Goal: Use online tool/utility: Utilize a website feature to perform a specific function

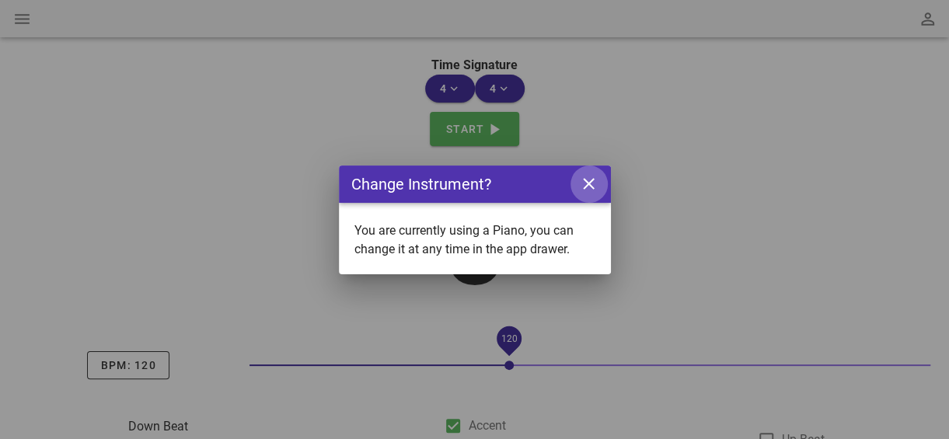
click at [596, 191] on icon "close icon" at bounding box center [588, 183] width 19 height 19
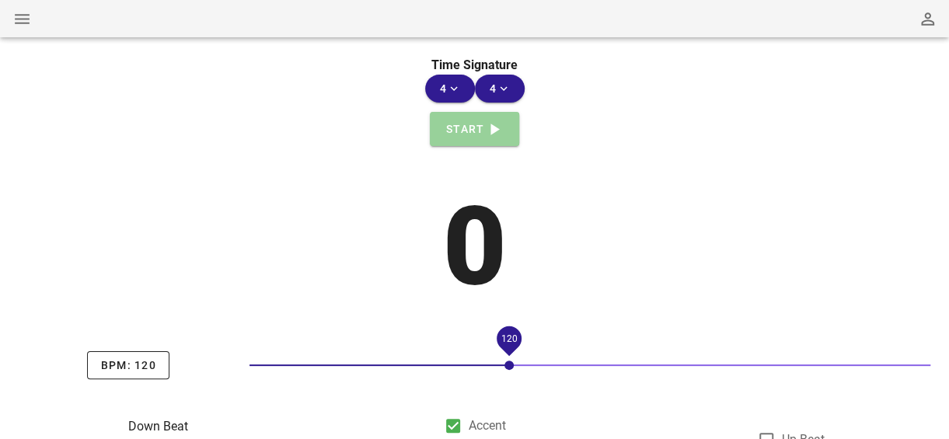
click at [462, 133] on span "Start play-arrow icon" at bounding box center [474, 129] width 59 height 19
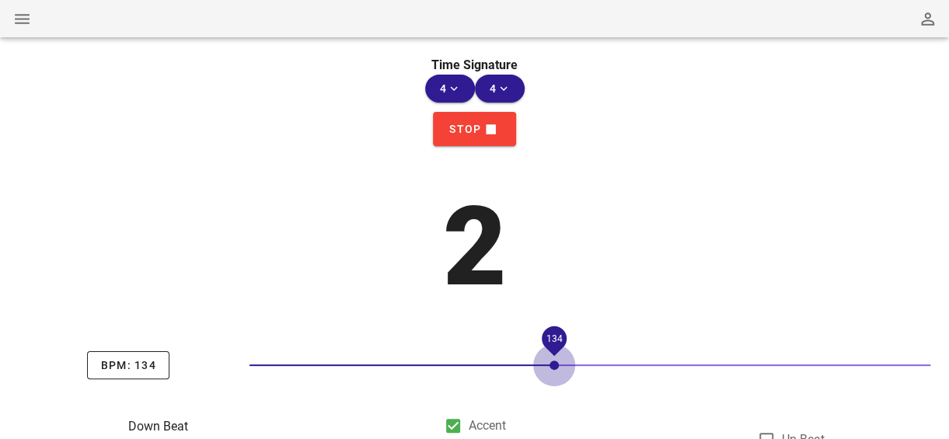
drag, startPoint x: 511, startPoint y: 363, endPoint x: 562, endPoint y: 361, distance: 51.4
click at [559, 361] on div at bounding box center [554, 365] width 9 height 9
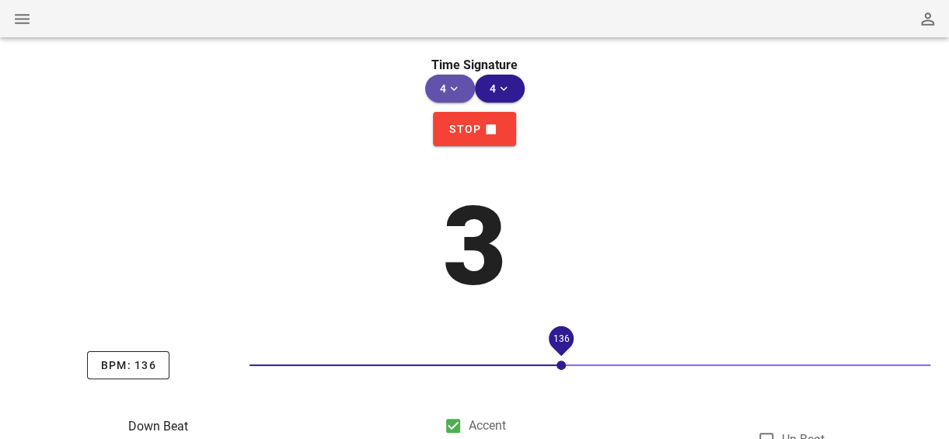
click at [440, 89] on span "4 expand-more icon" at bounding box center [450, 89] width 25 height 14
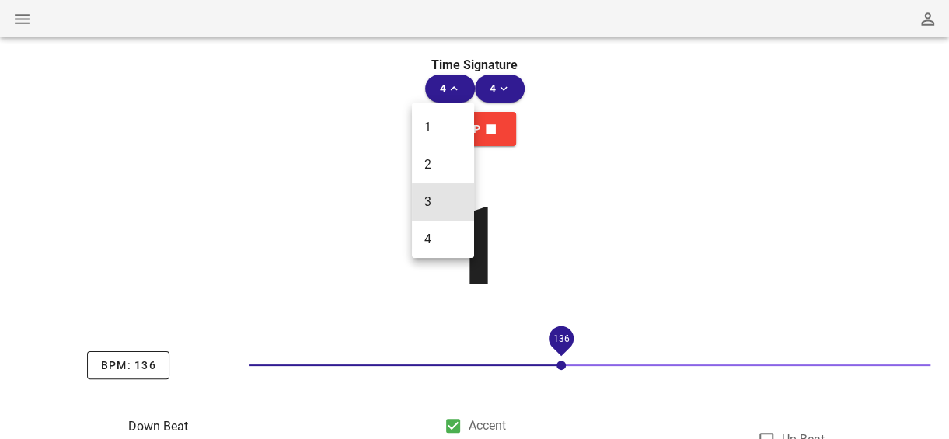
click at [453, 214] on div "3" at bounding box center [443, 201] width 62 height 37
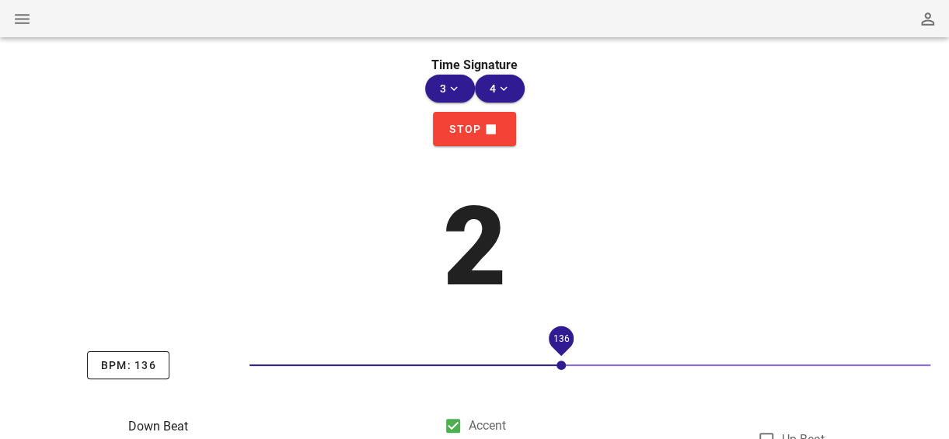
drag, startPoint x: 504, startPoint y: 105, endPoint x: 511, endPoint y: 107, distance: 8.1
click at [506, 106] on div "Stop stop icon" at bounding box center [474, 129] width 949 height 53
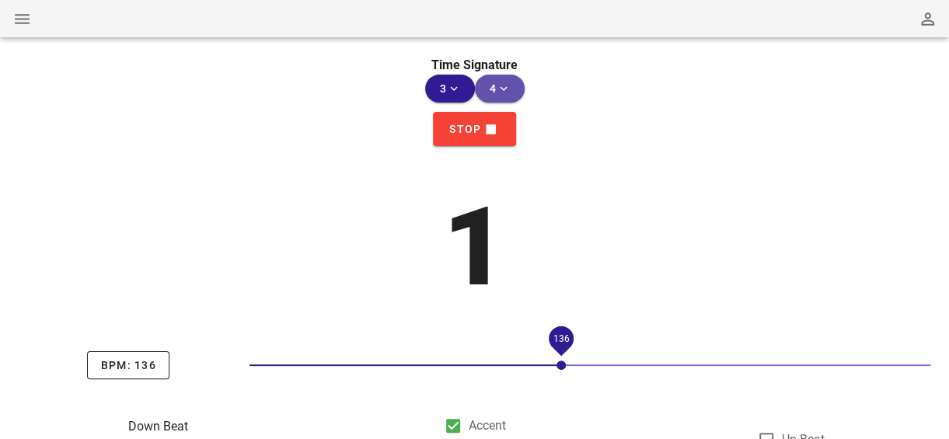
click at [504, 93] on icon "expand-more icon" at bounding box center [504, 89] width 14 height 14
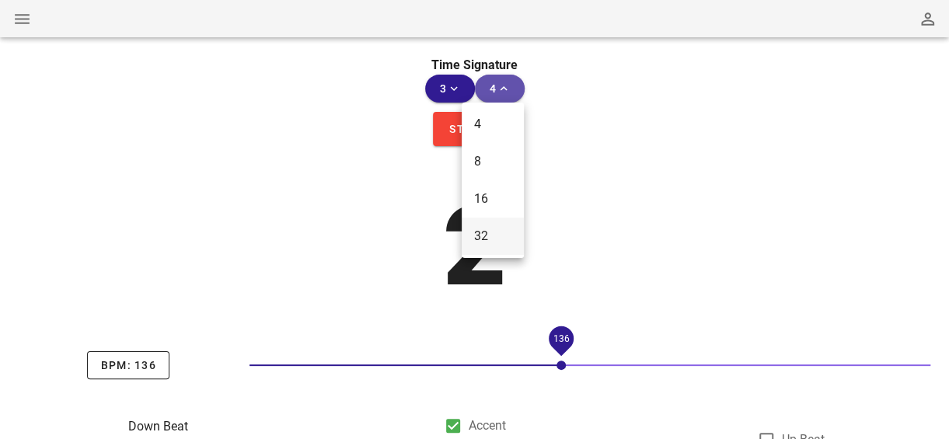
scroll to position [81, 0]
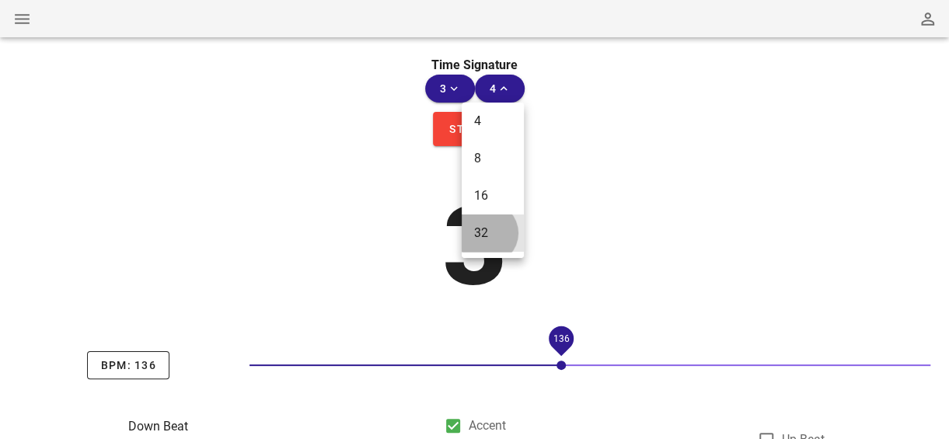
click at [483, 222] on div "32" at bounding box center [493, 233] width 62 height 37
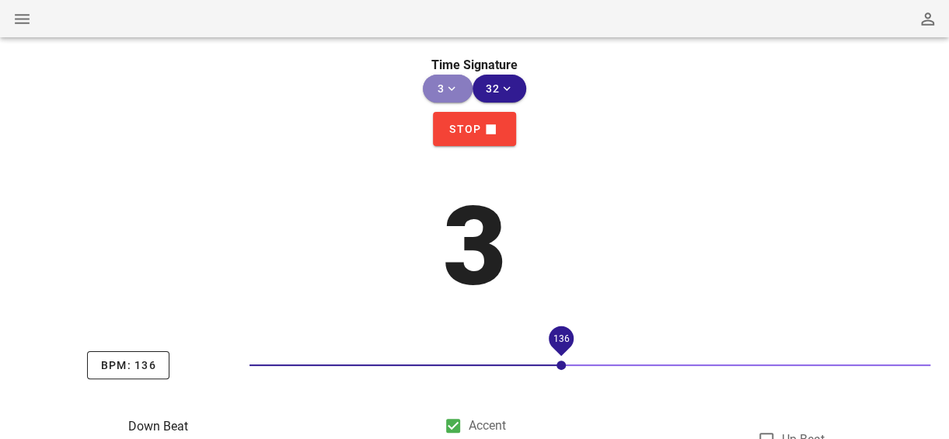
click at [445, 77] on button "3 expand-more icon" at bounding box center [448, 89] width 50 height 28
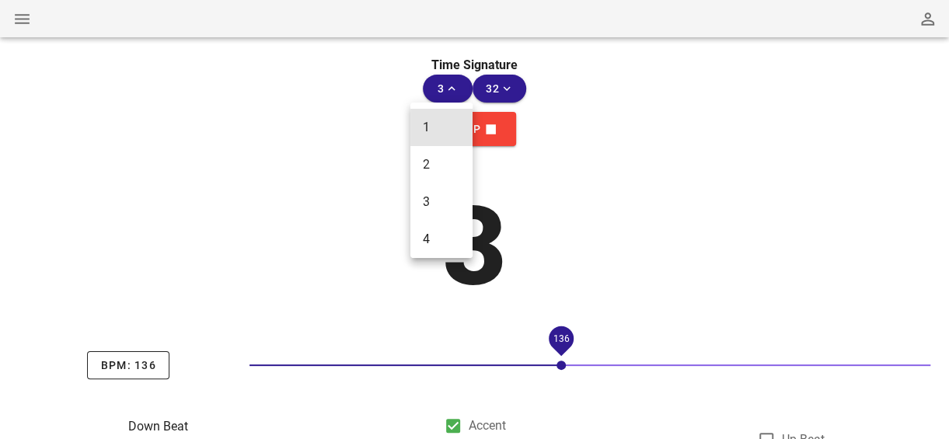
click at [455, 117] on div "1" at bounding box center [441, 127] width 62 height 37
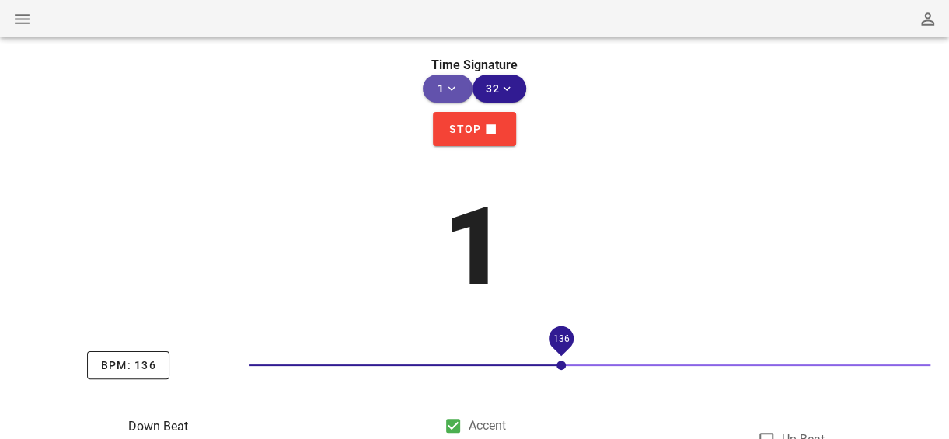
click at [437, 99] on button "1 expand-more icon" at bounding box center [448, 89] width 50 height 28
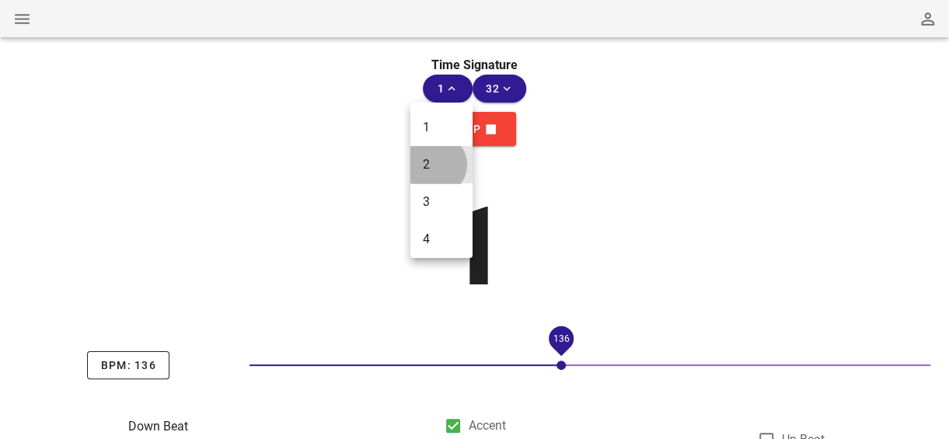
click at [435, 156] on div "2" at bounding box center [441, 164] width 62 height 37
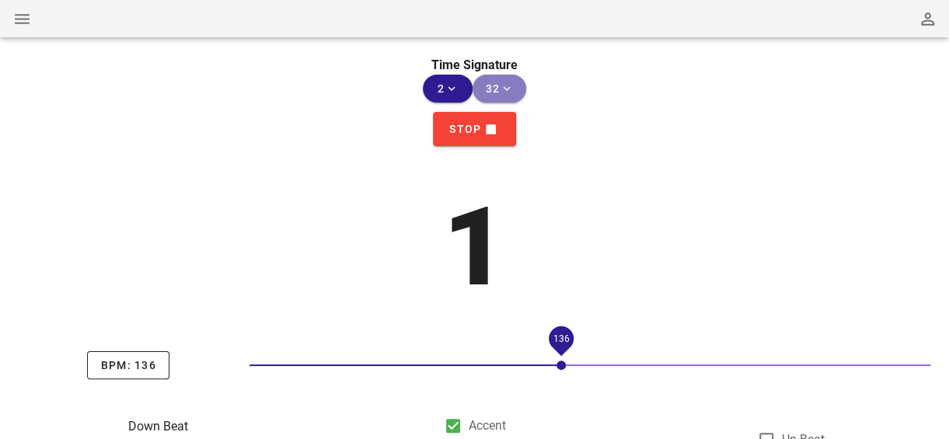
click at [490, 92] on span "32 expand-more icon" at bounding box center [500, 89] width 30 height 14
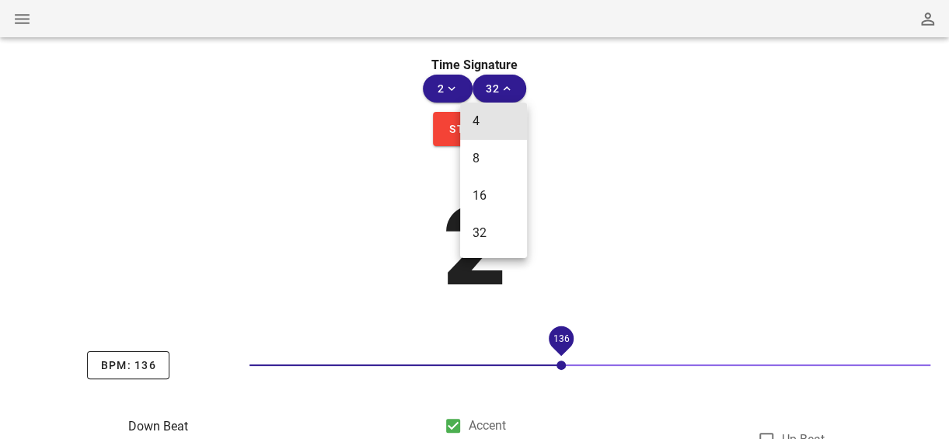
click at [490, 106] on div "4" at bounding box center [493, 121] width 67 height 37
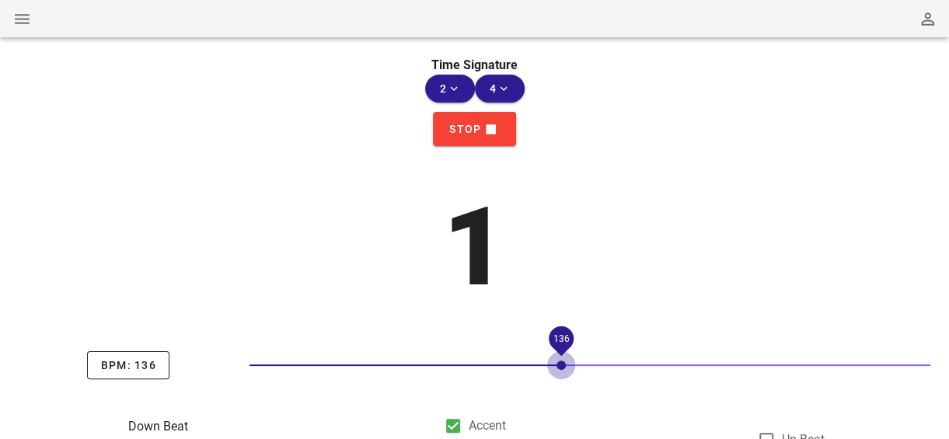
drag, startPoint x: 565, startPoint y: 355, endPoint x: 554, endPoint y: 360, distance: 11.8
click at [550, 358] on div "*** 136" at bounding box center [590, 365] width 681 height 25
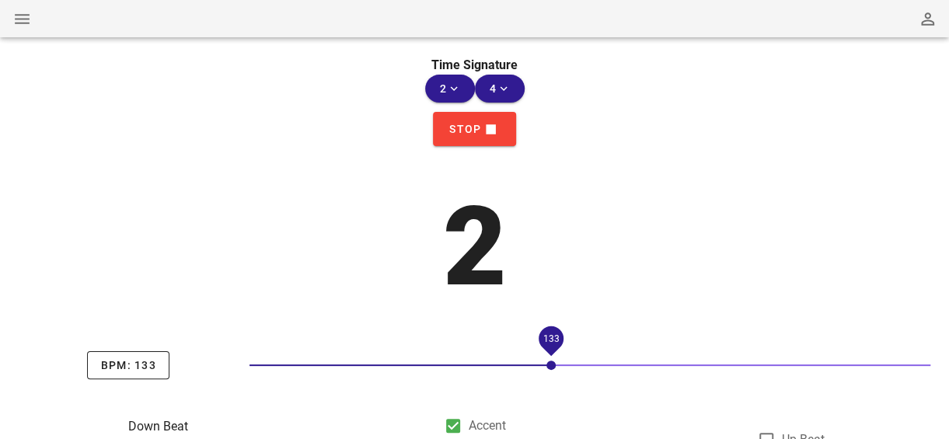
drag, startPoint x: 561, startPoint y: 366, endPoint x: 453, endPoint y: 358, distance: 108.3
click at [457, 365] on div "*** 133" at bounding box center [590, 365] width 681 height 25
click at [464, 89] on button "2 expand-more icon" at bounding box center [450, 89] width 50 height 28
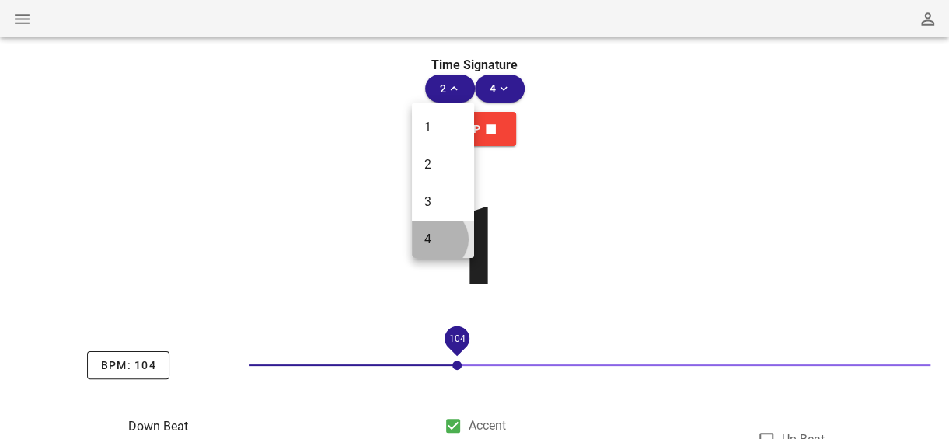
click at [436, 245] on div "4" at bounding box center [442, 239] width 37 height 15
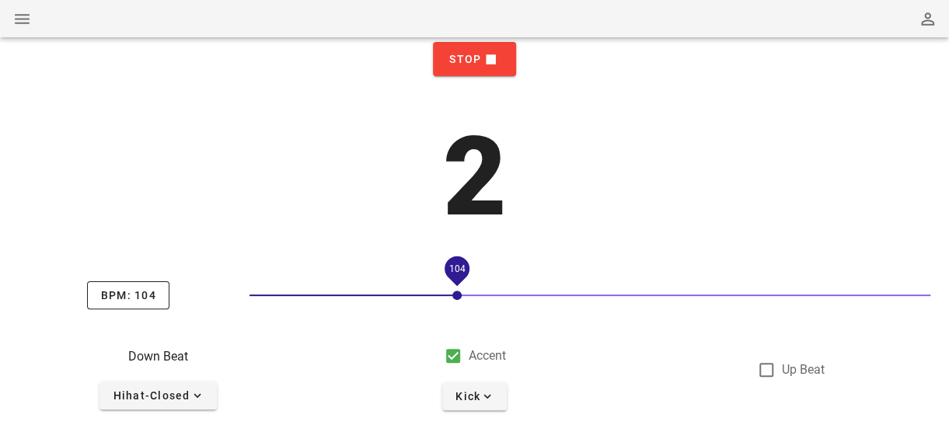
scroll to position [138, 0]
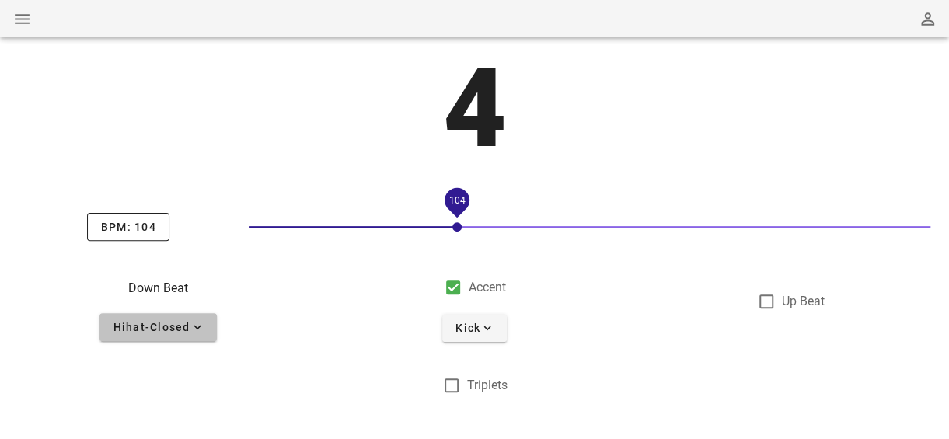
click at [196, 329] on icon "expand-more icon" at bounding box center [197, 327] width 14 height 14
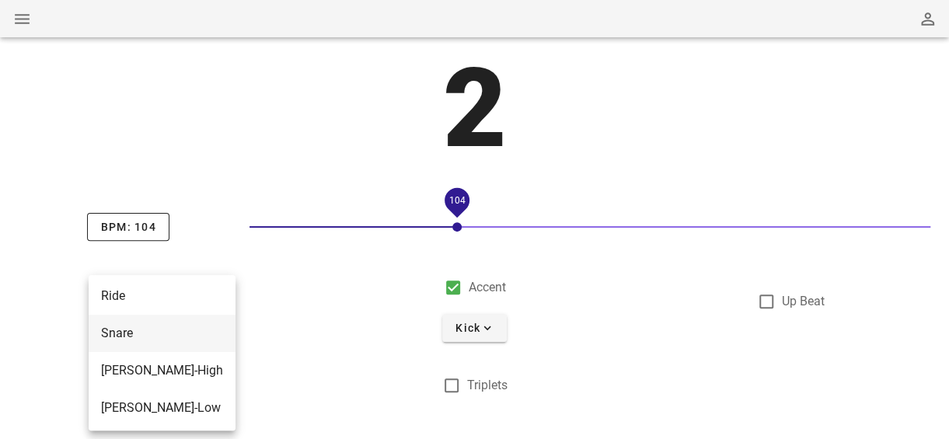
scroll to position [155, 0]
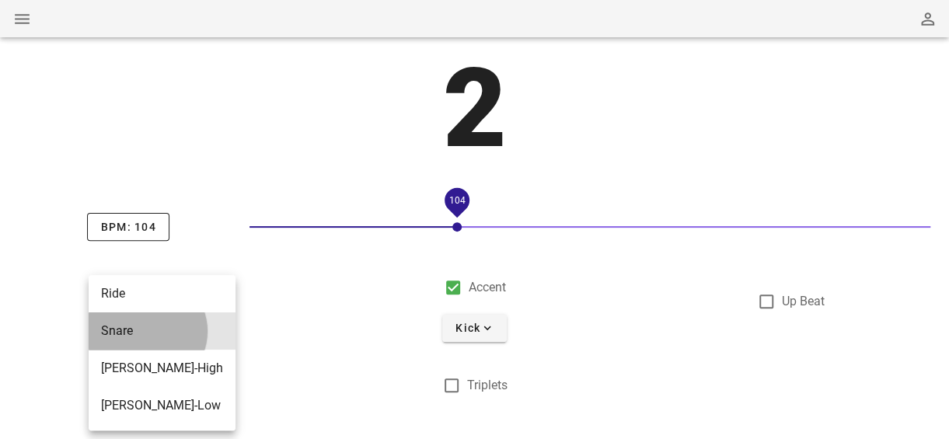
click at [150, 336] on div "snare" at bounding box center [162, 330] width 122 height 15
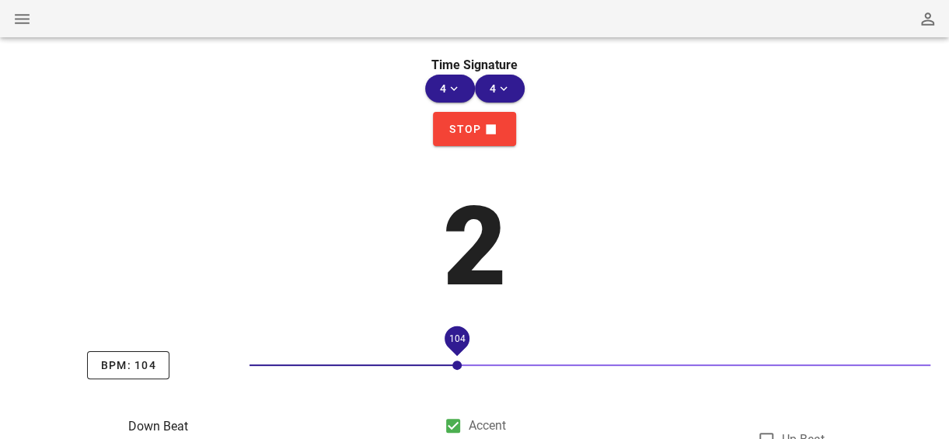
scroll to position [138, 0]
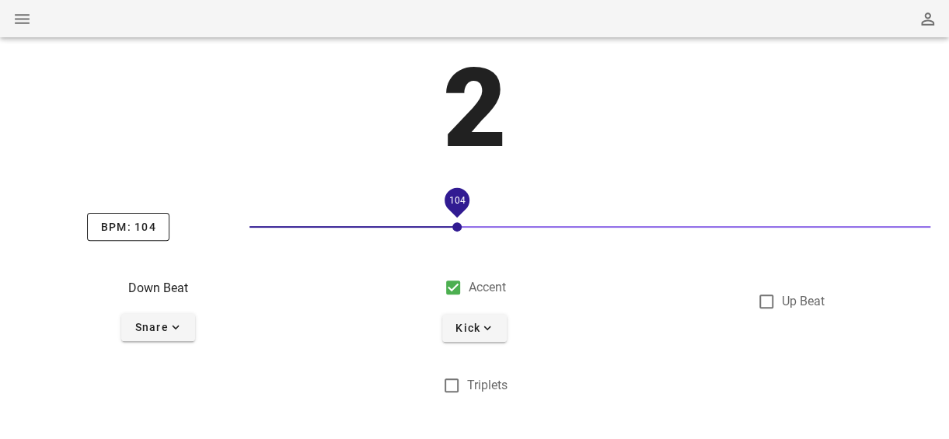
click at [782, 302] on label "Up Beat" at bounding box center [803, 302] width 43 height 16
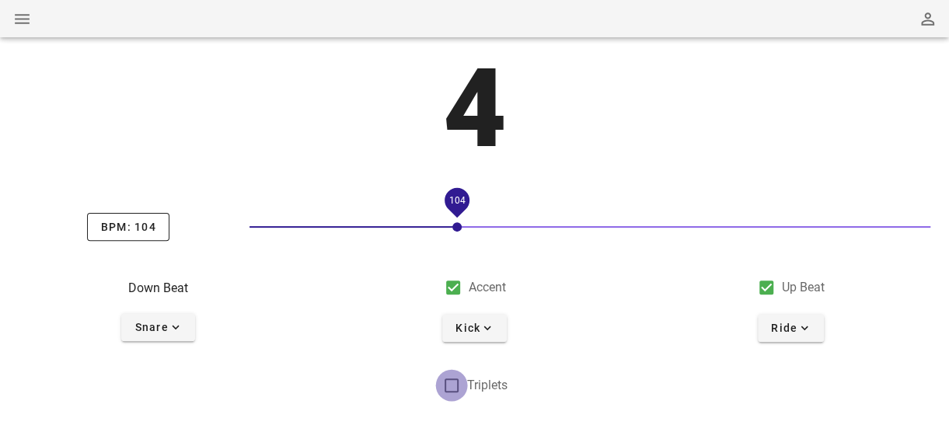
click at [448, 389] on div at bounding box center [451, 385] width 26 height 26
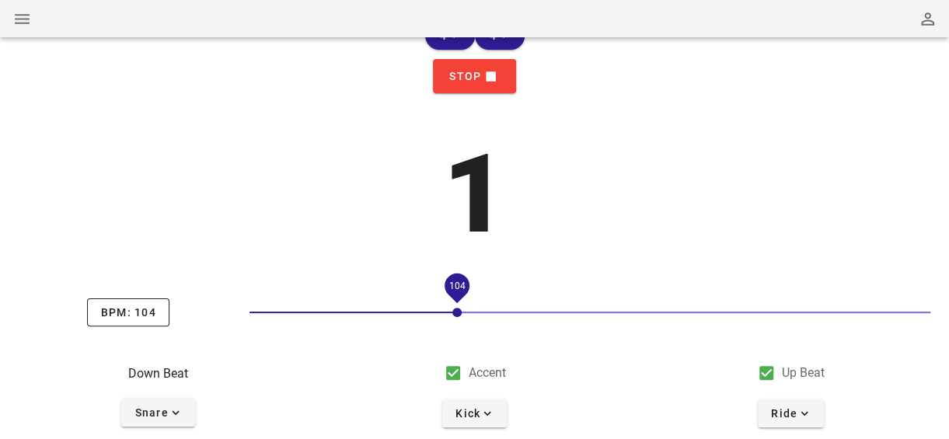
scroll to position [0, 0]
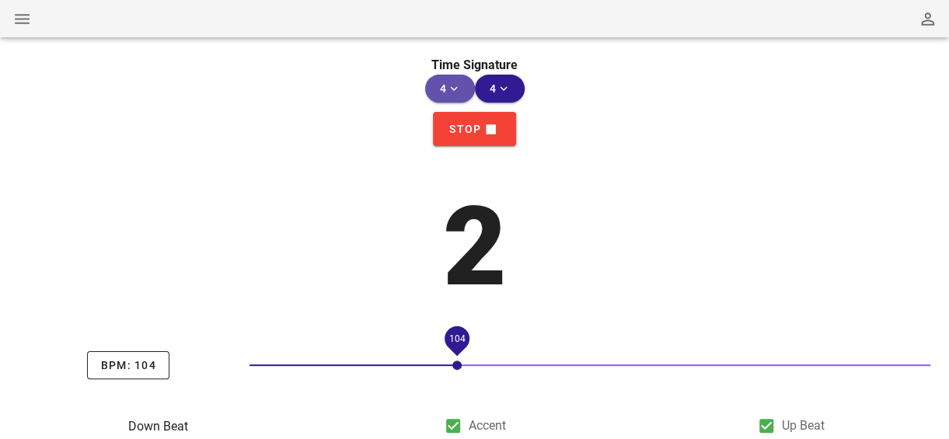
click at [458, 94] on icon "expand-more icon" at bounding box center [454, 89] width 14 height 14
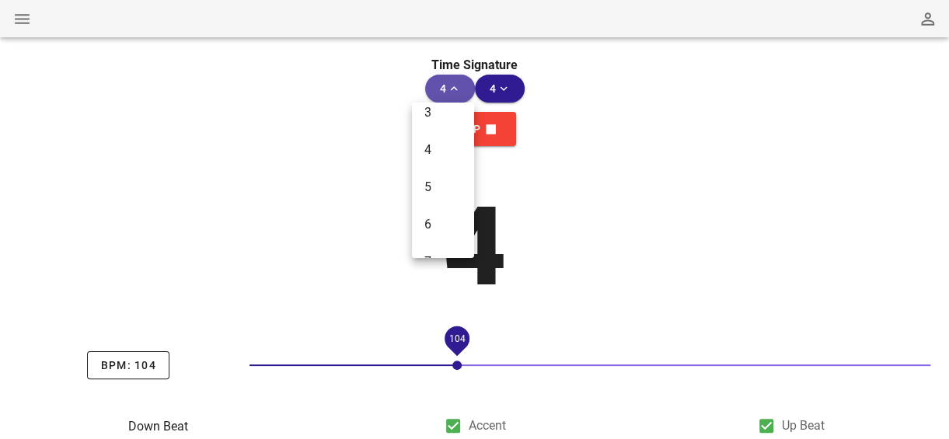
scroll to position [155, 0]
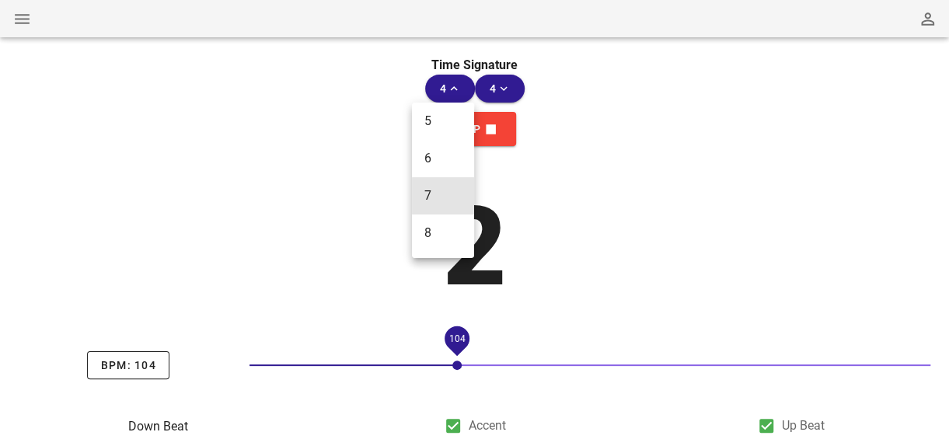
click at [448, 210] on div "7" at bounding box center [443, 195] width 62 height 37
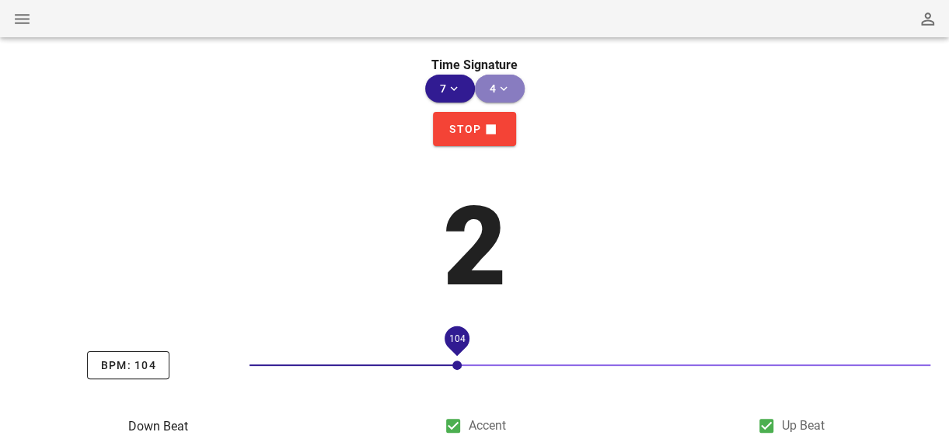
click at [503, 91] on icon "expand-more icon" at bounding box center [504, 89] width 14 height 14
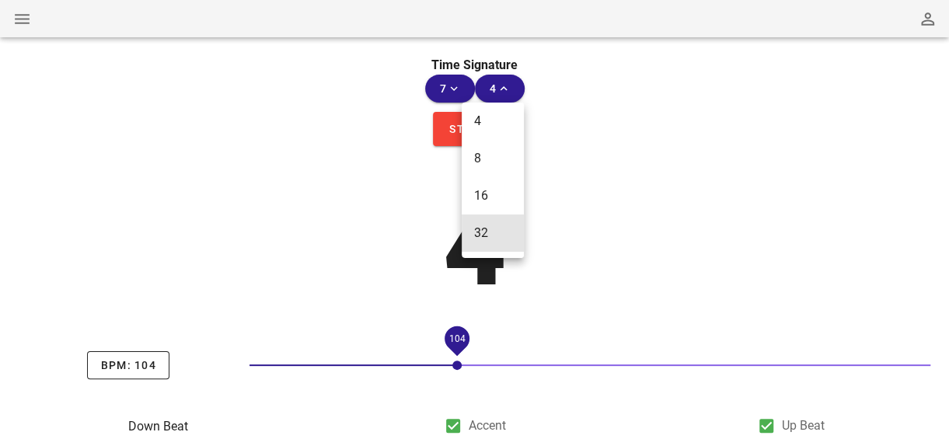
click at [500, 232] on div "32" at bounding box center [493, 233] width 62 height 37
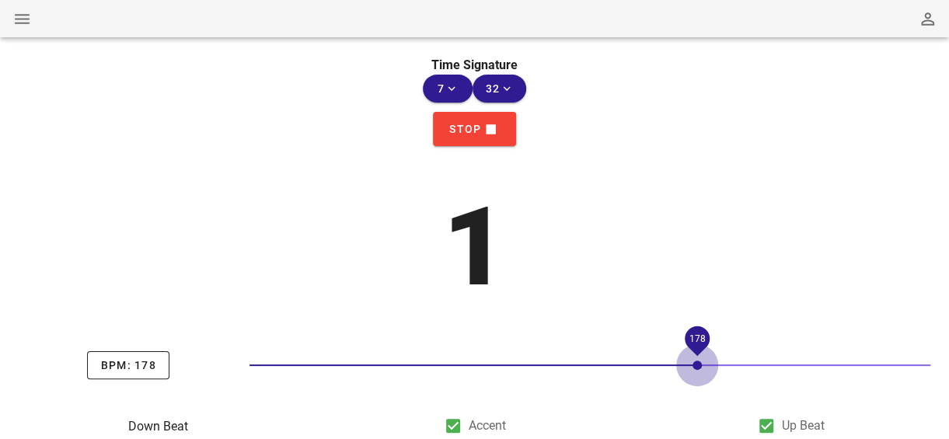
drag, startPoint x: 460, startPoint y: 365, endPoint x: 794, endPoint y: 361, distance: 333.5
click at [702, 361] on div at bounding box center [697, 365] width 9 height 9
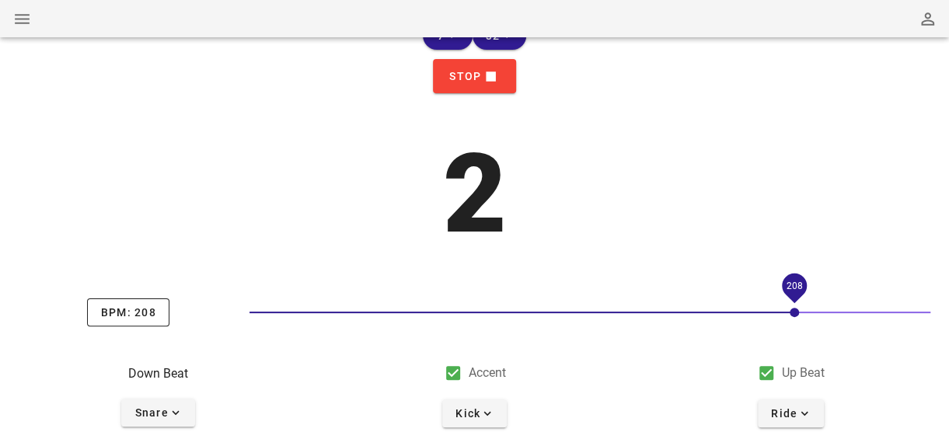
scroll to position [78, 0]
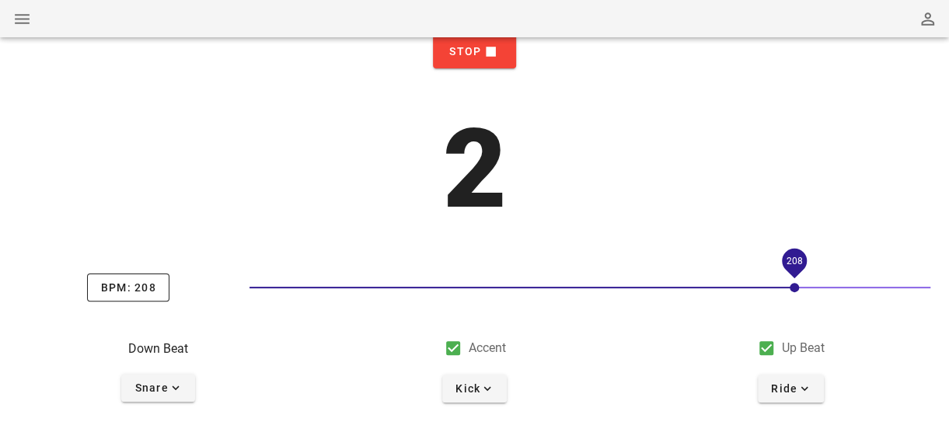
drag, startPoint x: 800, startPoint y: 288, endPoint x: 492, endPoint y: 288, distance: 307.8
click at [492, 288] on div "*** 208" at bounding box center [590, 287] width 681 height 25
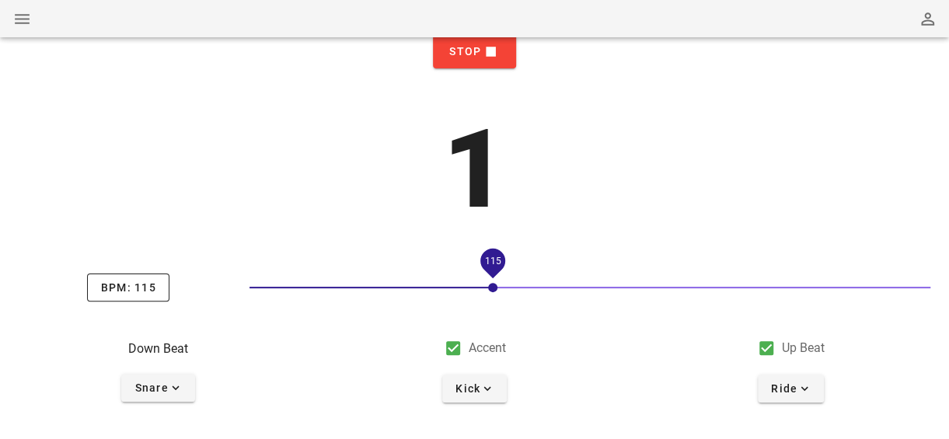
drag, startPoint x: 496, startPoint y: 293, endPoint x: 221, endPoint y: 290, distance: 275.2
click at [220, 289] on div "BPM: 115 *** 115" at bounding box center [474, 287] width 930 height 34
click at [289, 295] on div "*** 115" at bounding box center [590, 287] width 681 height 25
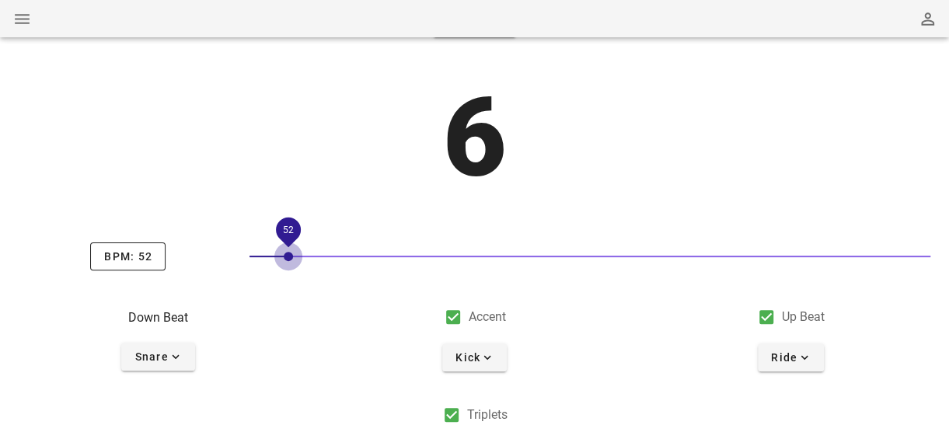
scroll to position [138, 0]
